Goal: Transaction & Acquisition: Purchase product/service

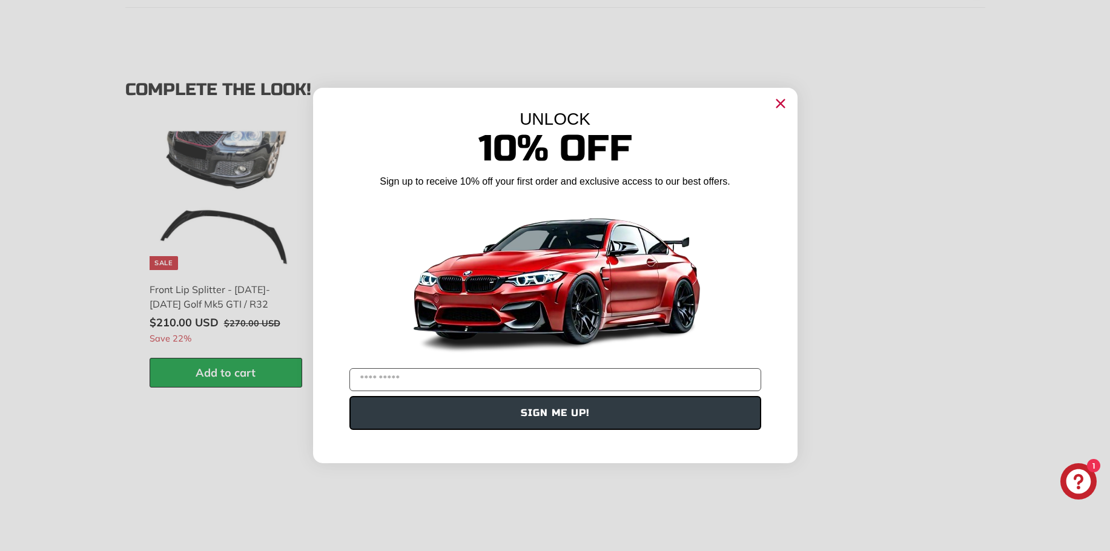
scroll to position [1653, 0]
